Goal: Transaction & Acquisition: Purchase product/service

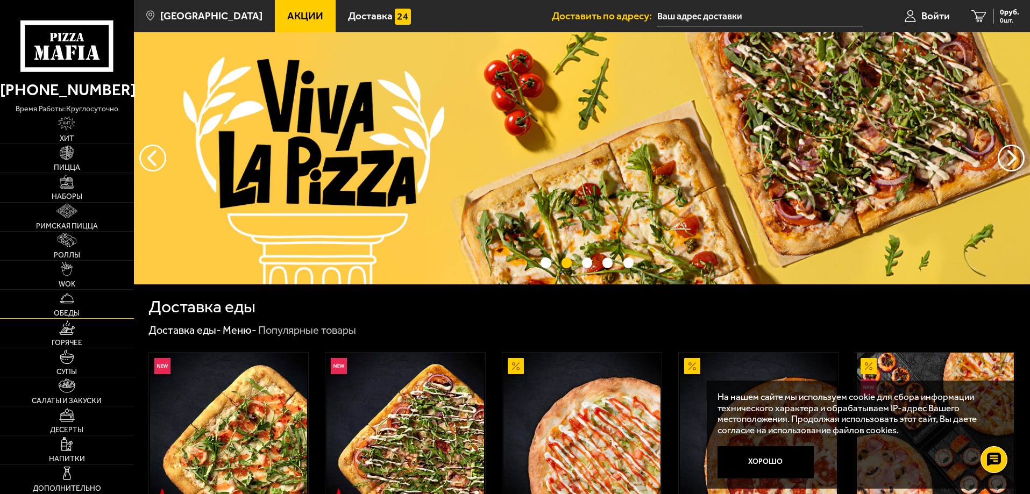
click at [64, 307] on link "Обеды" at bounding box center [67, 304] width 134 height 29
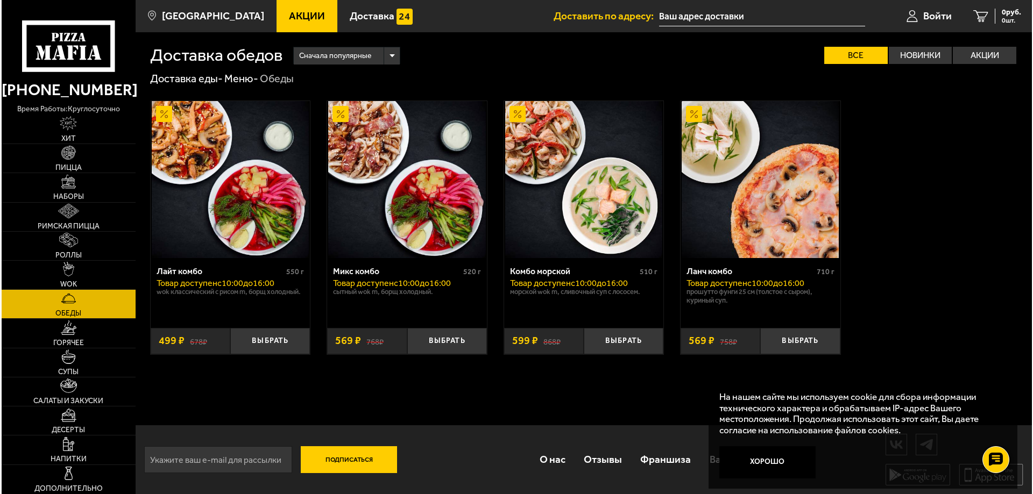
scroll to position [1, 0]
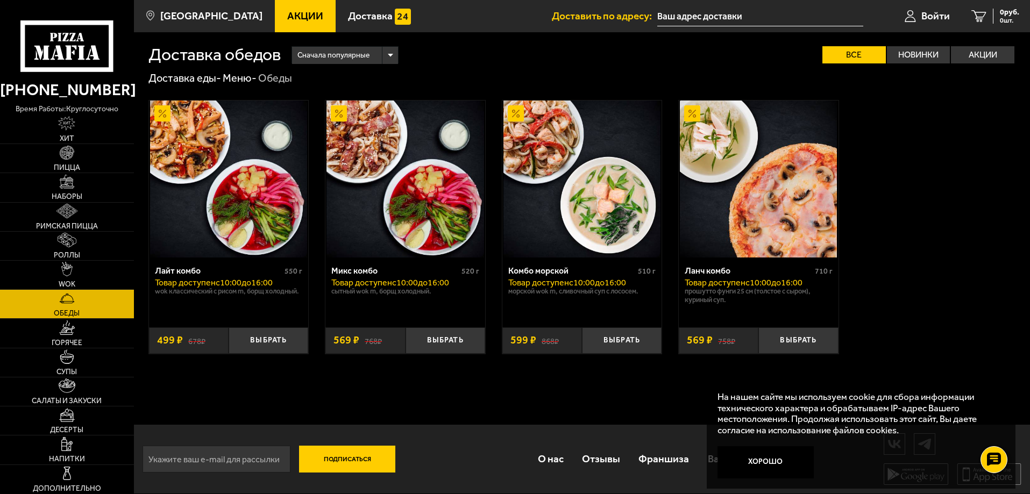
click at [405, 396] on div "Доставка обедов Сначала популярные Все Новинки Акции Пожелания Wok классический…" at bounding box center [582, 263] width 896 height 462
click at [539, 194] on img at bounding box center [581, 179] width 157 height 157
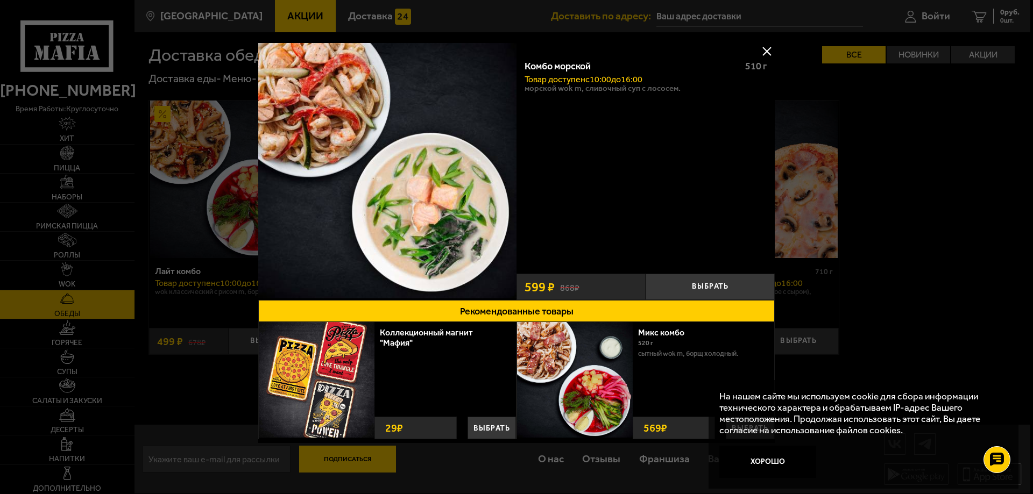
scroll to position [3, 0]
click at [395, 166] on img at bounding box center [387, 169] width 258 height 258
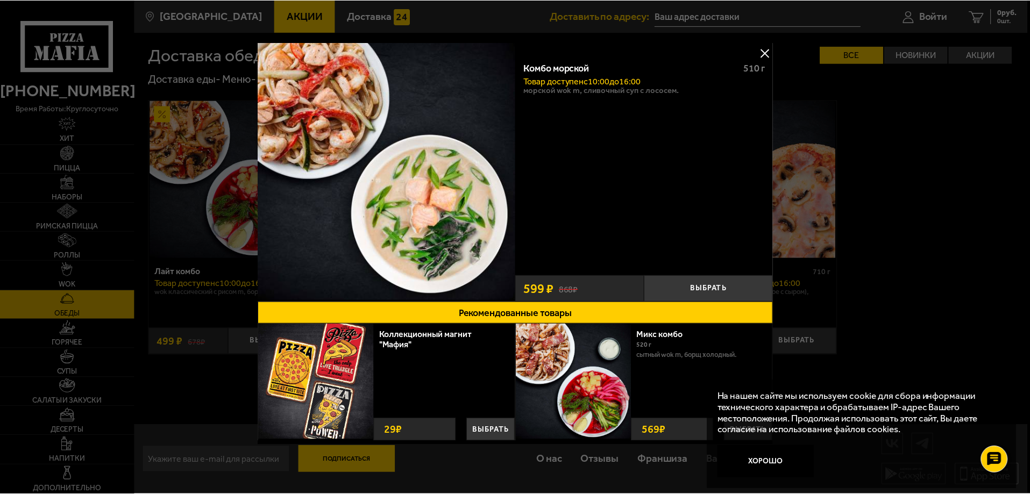
scroll to position [0, 0]
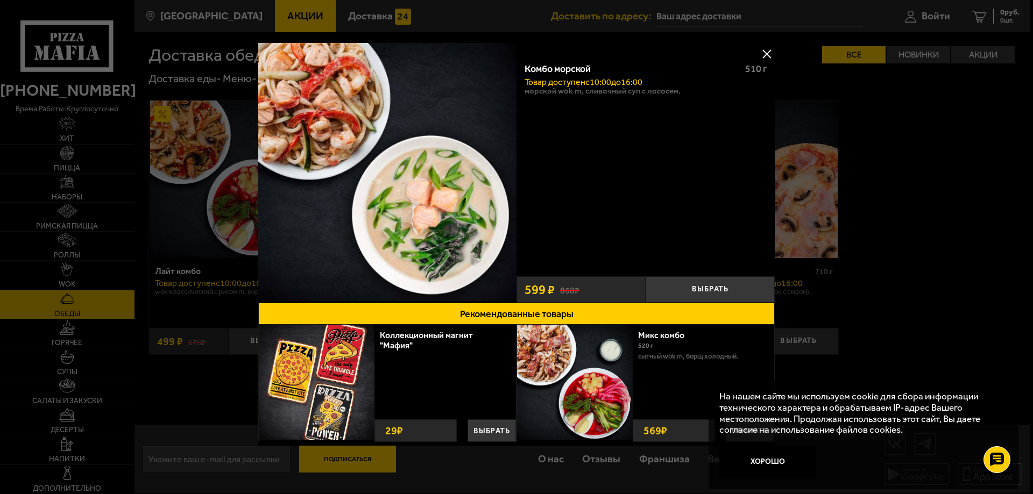
click at [761, 58] on button at bounding box center [766, 54] width 16 height 16
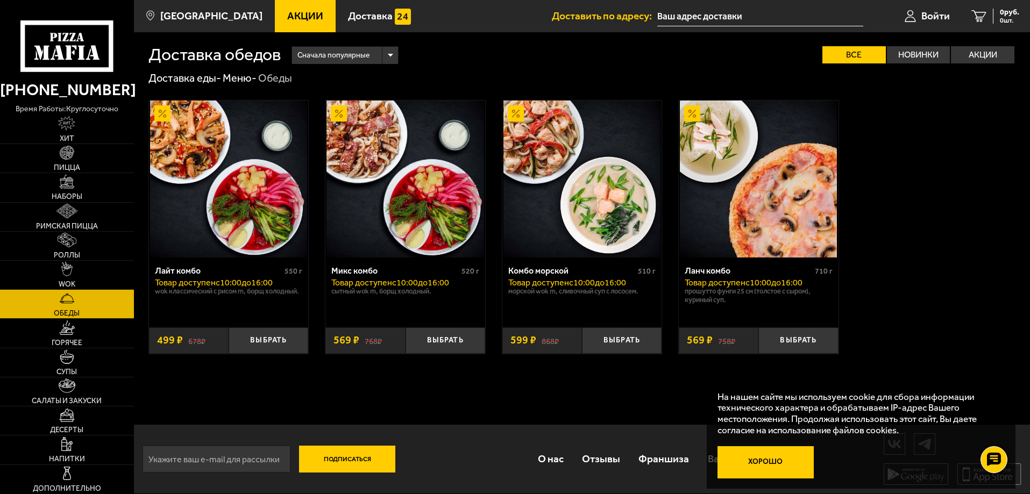
click at [780, 471] on button "Хорошо" at bounding box center [765, 462] width 97 height 32
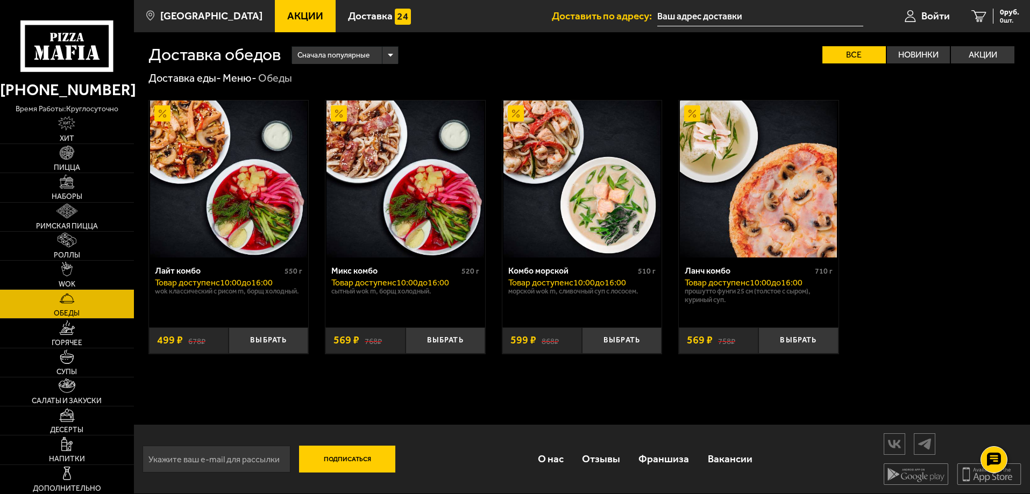
click at [537, 381] on div "Доставка обедов Сначала популярные Все Новинки Акции Пожелания Wok классический…" at bounding box center [582, 211] width 896 height 358
click at [567, 187] on img at bounding box center [581, 179] width 157 height 157
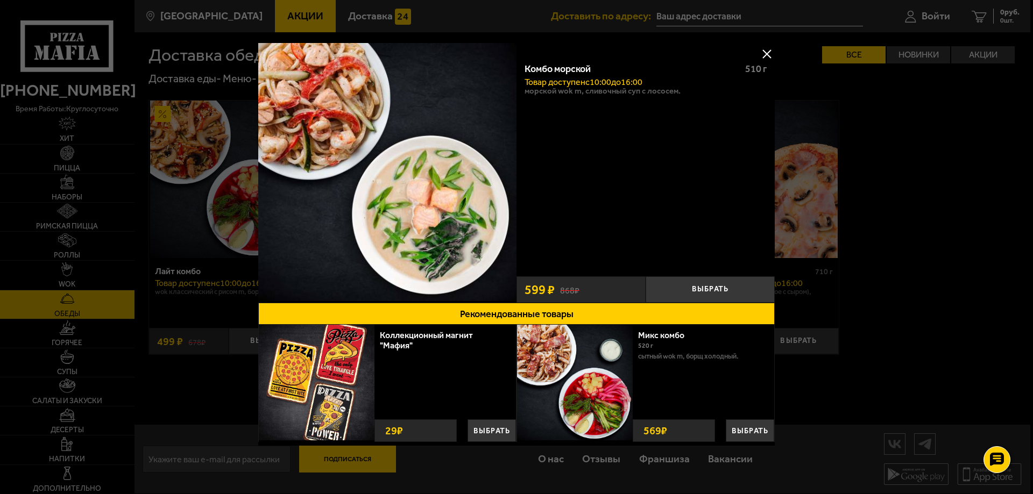
click at [760, 52] on button at bounding box center [766, 54] width 16 height 16
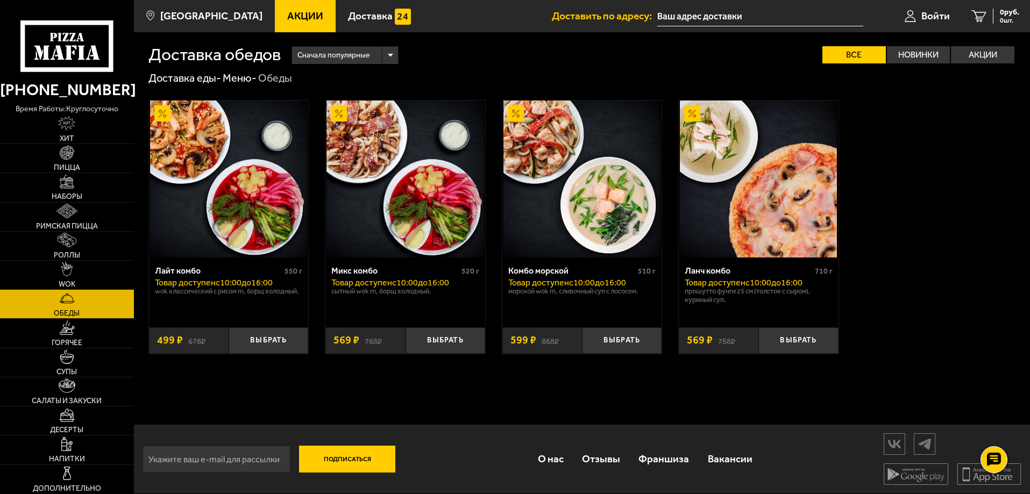
click at [940, 297] on div "Лайт комбо 550 г Товар доступен c 10:00 до 16:00 Wok классический с рисом M, Бо…" at bounding box center [582, 227] width 896 height 283
click at [68, 255] on span "Роллы" at bounding box center [67, 256] width 26 height 8
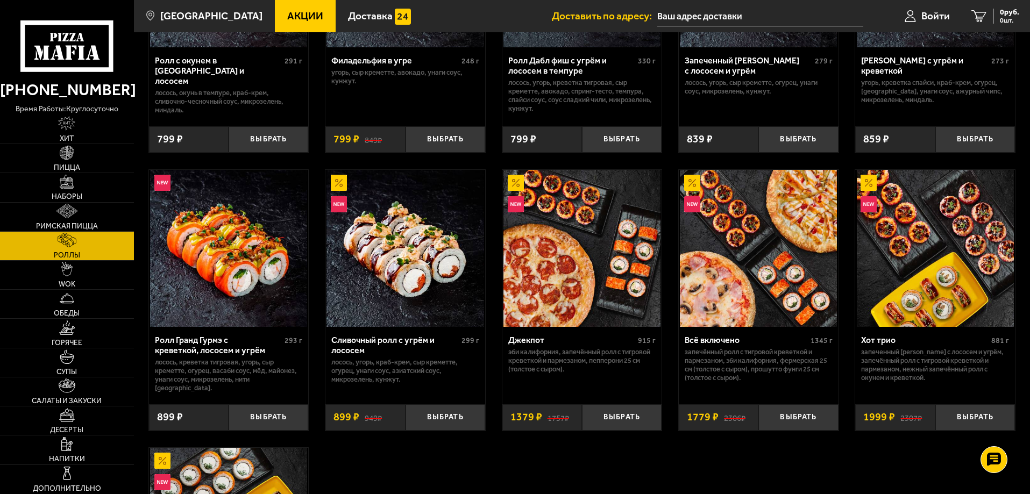
scroll to position [592, 0]
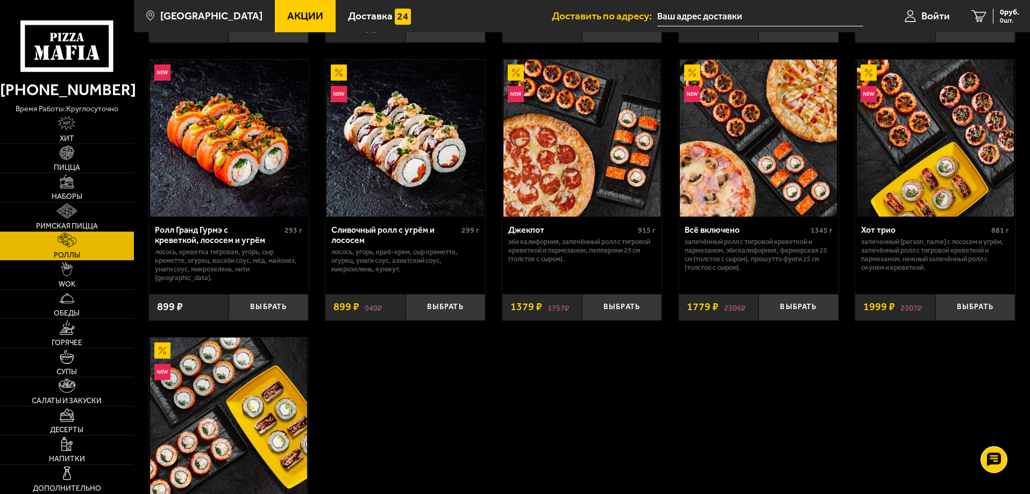
click at [580, 442] on div "Эби Калифорния 227 г креветка тигровая, краб-крем, [GEOGRAPHIC_DATA], огурец, и…" at bounding box center [582, 50] width 896 height 1112
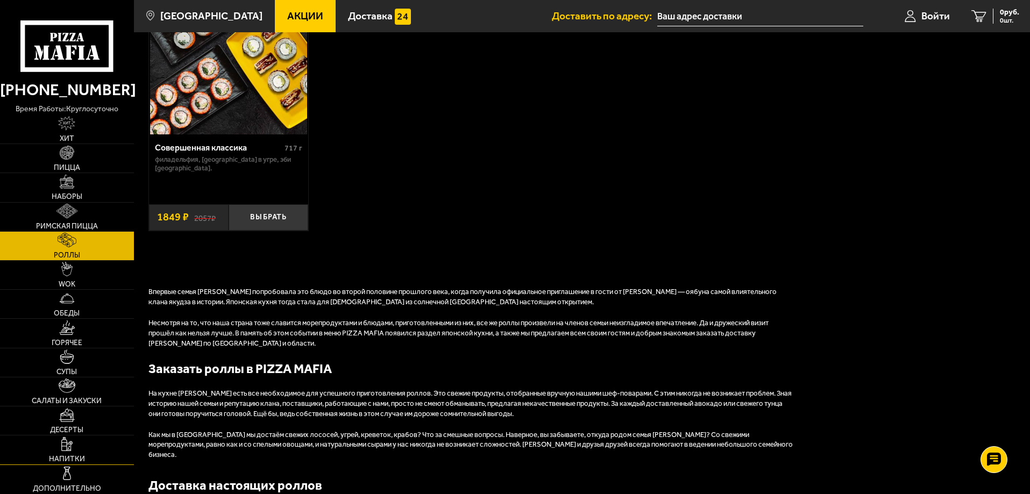
scroll to position [1076, 0]
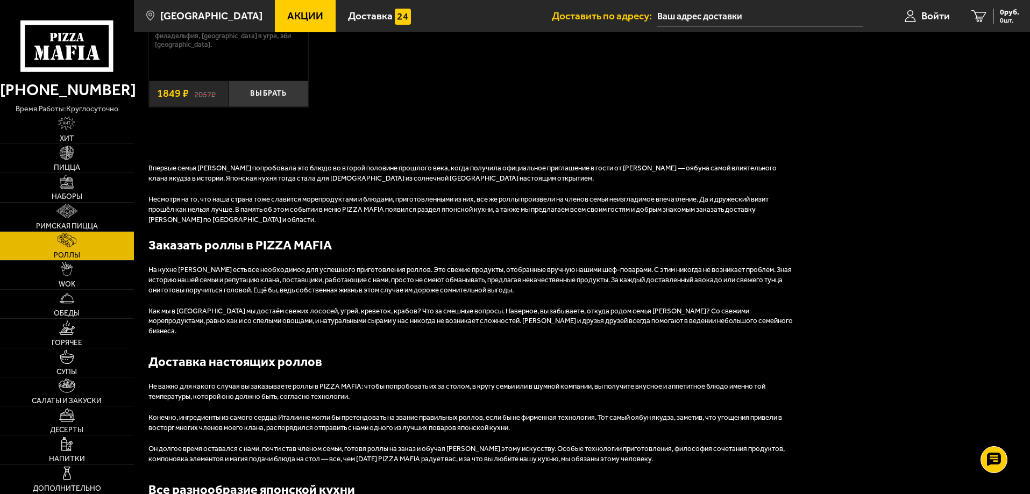
click at [642, 246] on h2 "Заказать роллы в PIZZA MAFIA" at bounding box center [470, 245] width 645 height 18
